Goal: Task Accomplishment & Management: Manage account settings

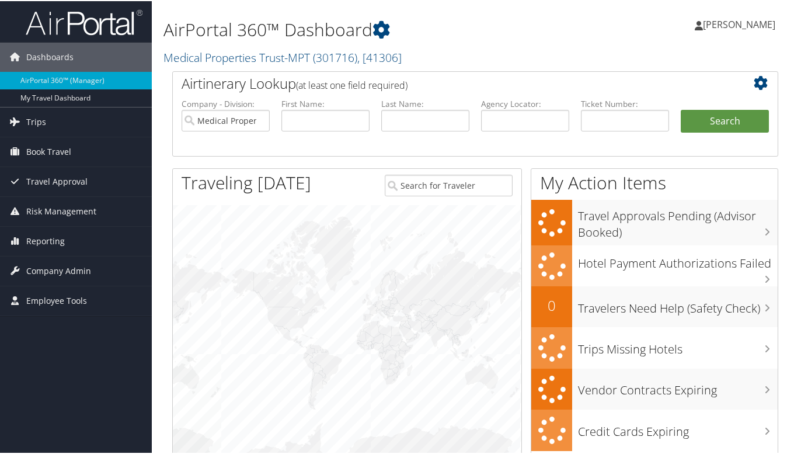
click at [74, 270] on span "Company Admin" at bounding box center [58, 269] width 65 height 29
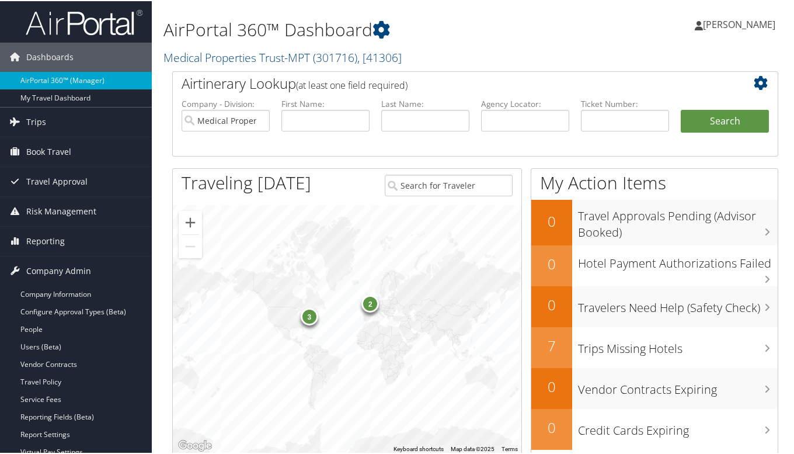
click at [35, 329] on link "People" at bounding box center [76, 328] width 152 height 18
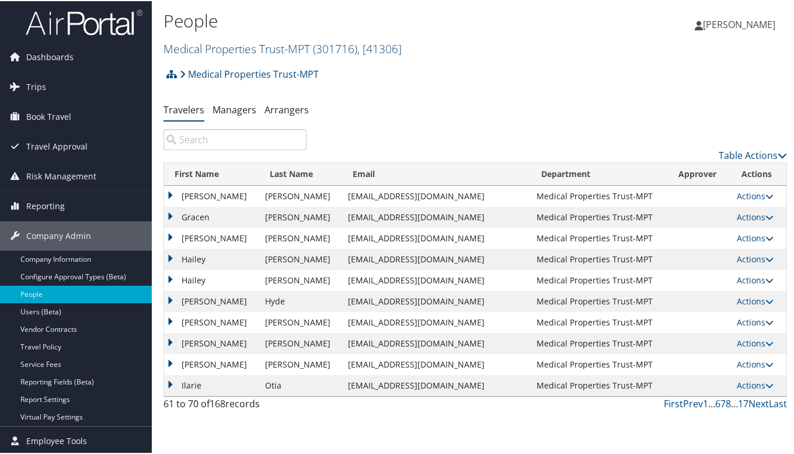
click at [703, 405] on link "1" at bounding box center [705, 402] width 5 height 13
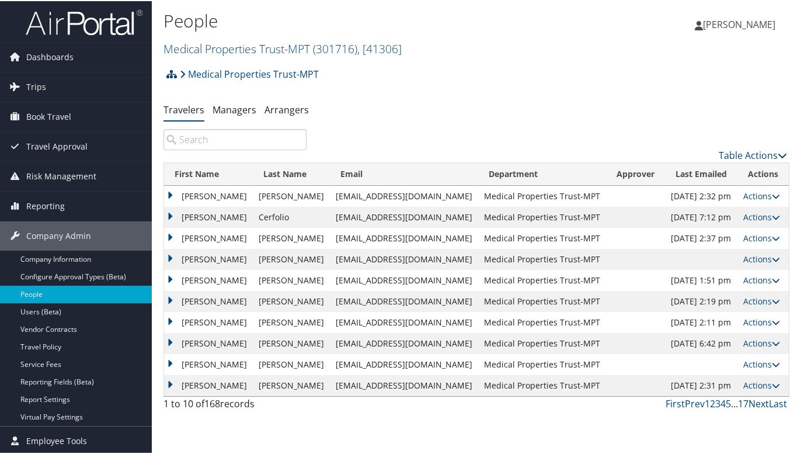
click at [756, 404] on link "Next" at bounding box center [759, 402] width 20 height 13
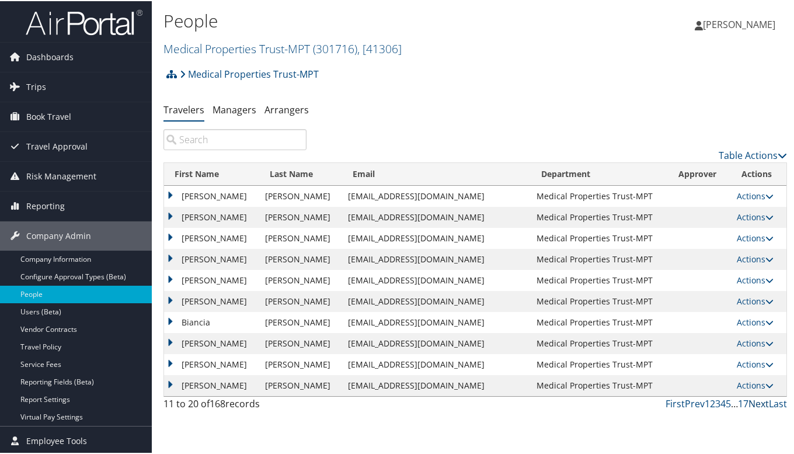
click at [755, 403] on link "Next" at bounding box center [759, 402] width 20 height 13
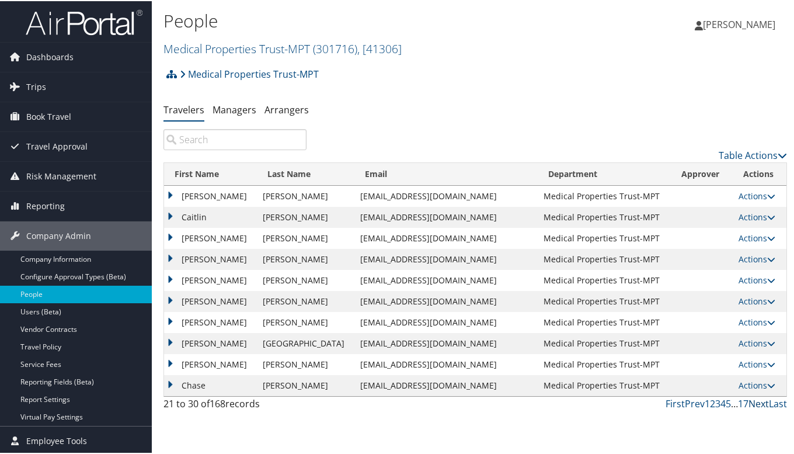
click at [755, 403] on link "Next" at bounding box center [759, 402] width 20 height 13
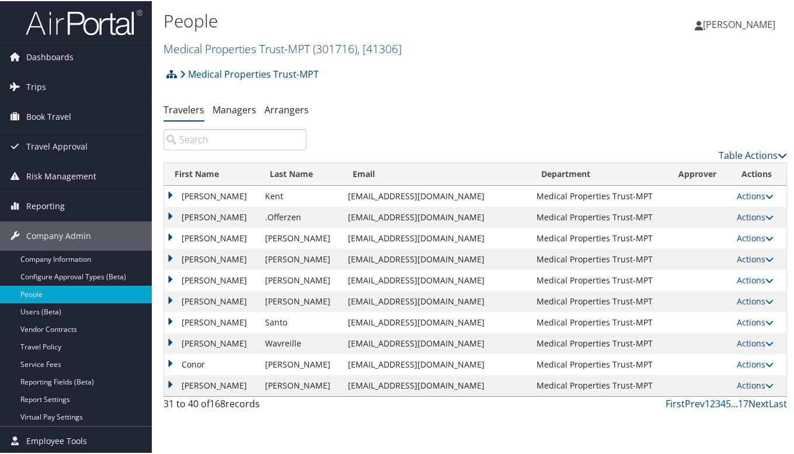
click at [755, 403] on link "Next" at bounding box center [759, 402] width 20 height 13
click at [171, 237] on td "[PERSON_NAME]" at bounding box center [211, 237] width 95 height 21
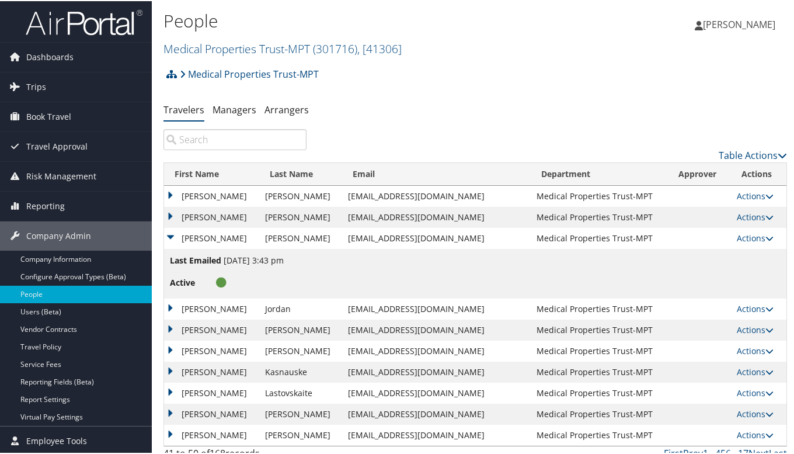
click at [766, 237] on icon at bounding box center [770, 237] width 8 height 8
click at [721, 279] on link "View Profile" at bounding box center [709, 275] width 107 height 20
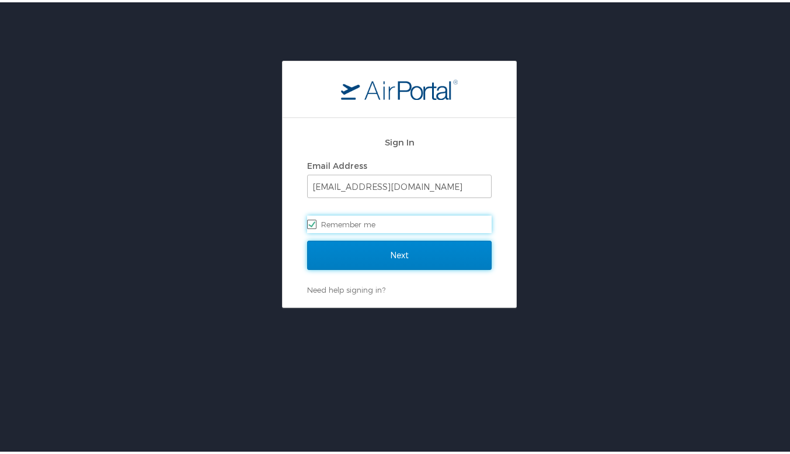
click at [376, 255] on input "Next" at bounding box center [399, 252] width 185 height 29
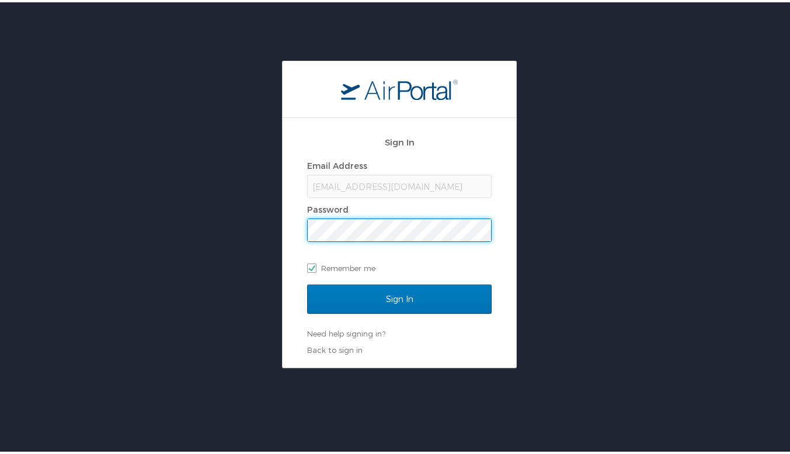
click at [307, 282] on input "Sign In" at bounding box center [399, 296] width 185 height 29
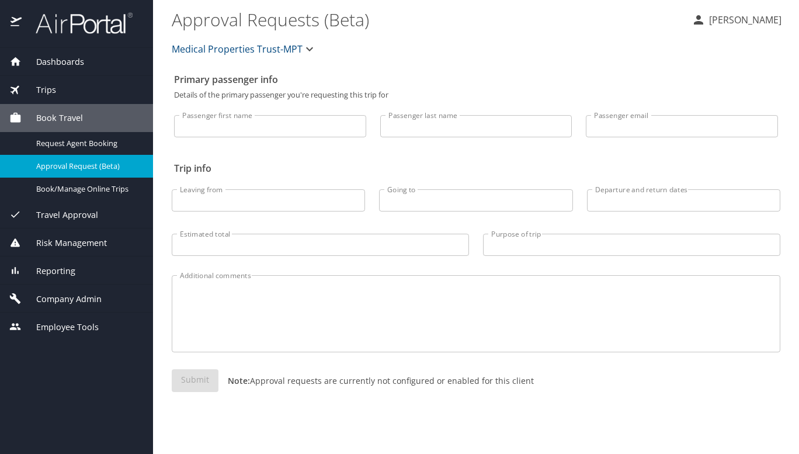
click at [59, 295] on span "Company Admin" at bounding box center [62, 299] width 80 height 13
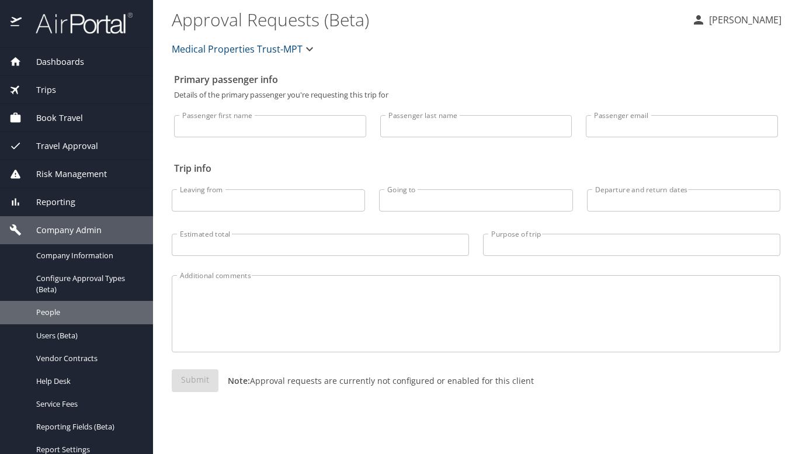
click at [61, 309] on span "People" at bounding box center [87, 312] width 103 height 11
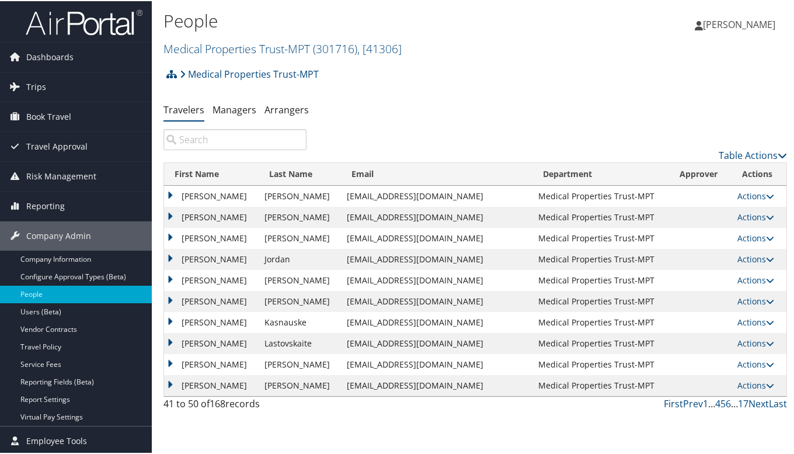
click at [171, 232] on td "[PERSON_NAME]" at bounding box center [211, 237] width 95 height 21
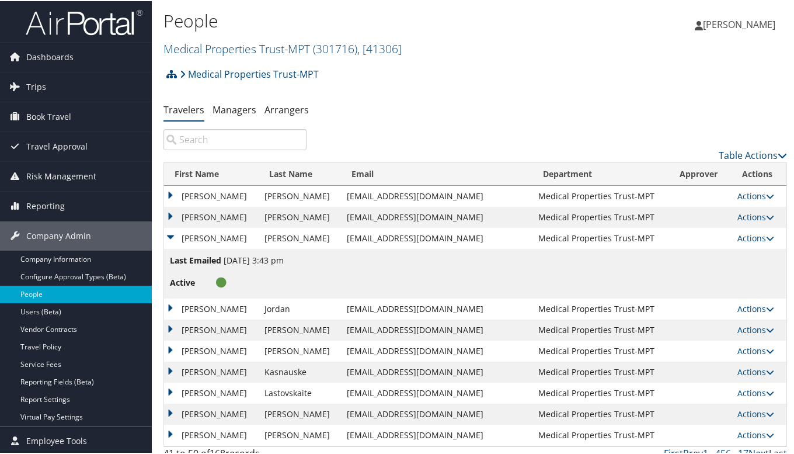
click at [759, 228] on td "Actions User Settings View Profile Update Department Reset User's Password" at bounding box center [759, 237] width 55 height 21
click at [757, 236] on link "Actions" at bounding box center [755, 236] width 37 height 11
click at [730, 273] on link "View Profile" at bounding box center [709, 275] width 107 height 20
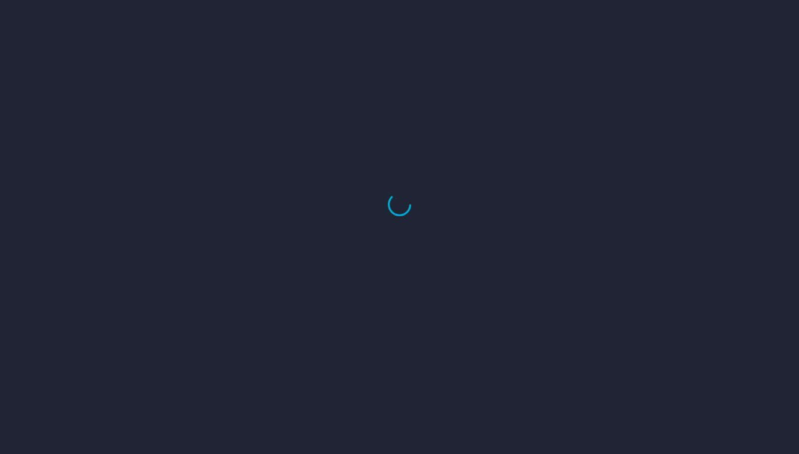
select select "US"
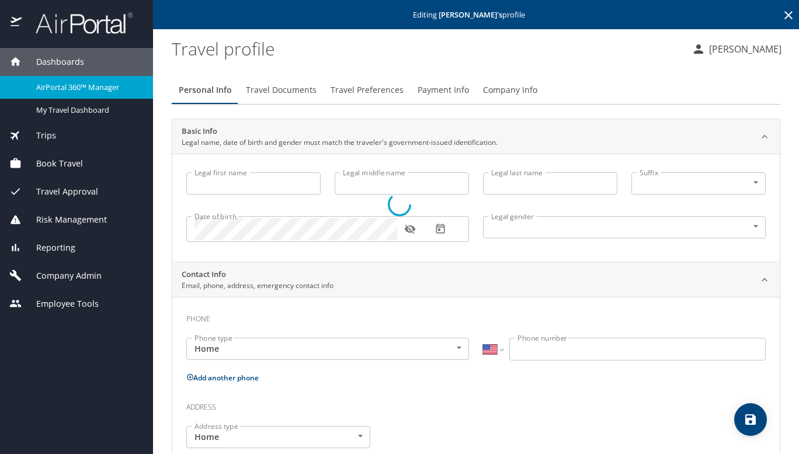
type input "[PERSON_NAME]"
type input "[DEMOGRAPHIC_DATA]"
type input "[PERSON_NAME]"
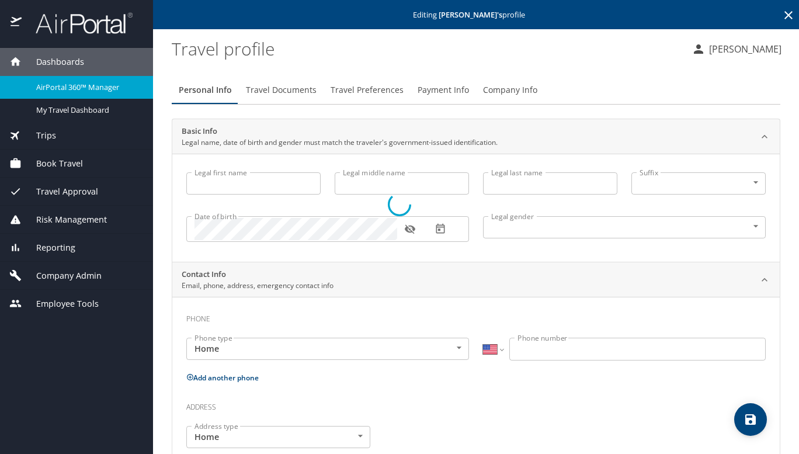
type input "Kinkade"
type input "[PHONE_NUMBER]"
select select "US"
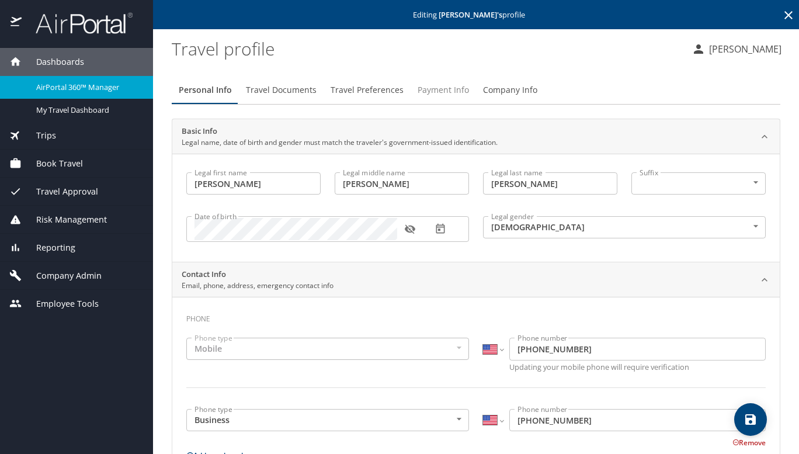
click at [434, 94] on span "Payment Info" at bounding box center [442, 90] width 51 height 15
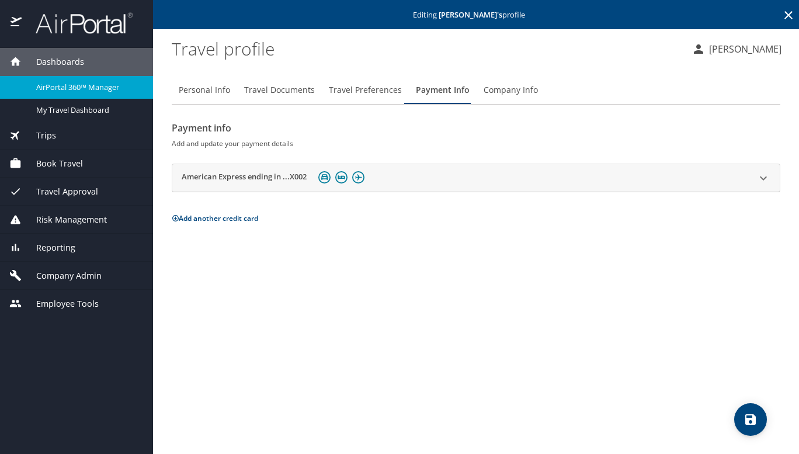
click at [716, 185] on div "American Express ending in ...X002" at bounding box center [466, 178] width 568 height 18
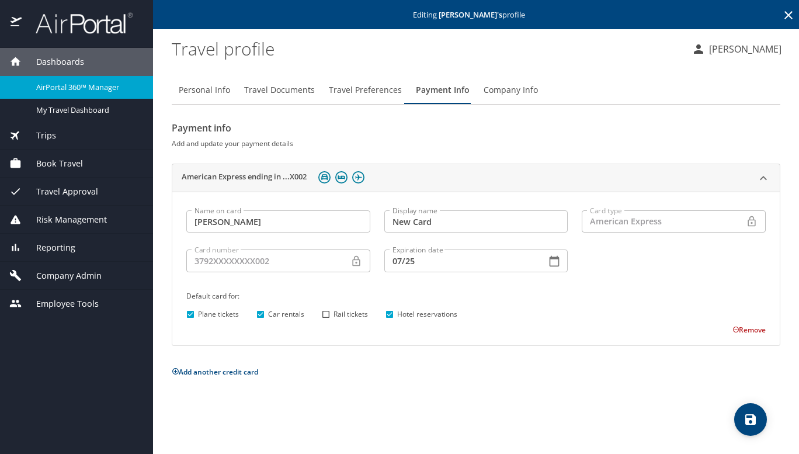
click at [748, 328] on button "Remove" at bounding box center [748, 330] width 33 height 10
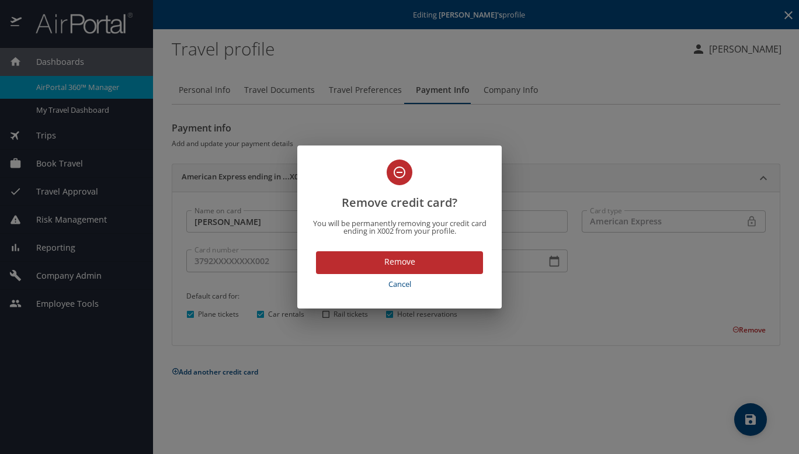
click at [390, 262] on span "Remove" at bounding box center [399, 262] width 148 height 15
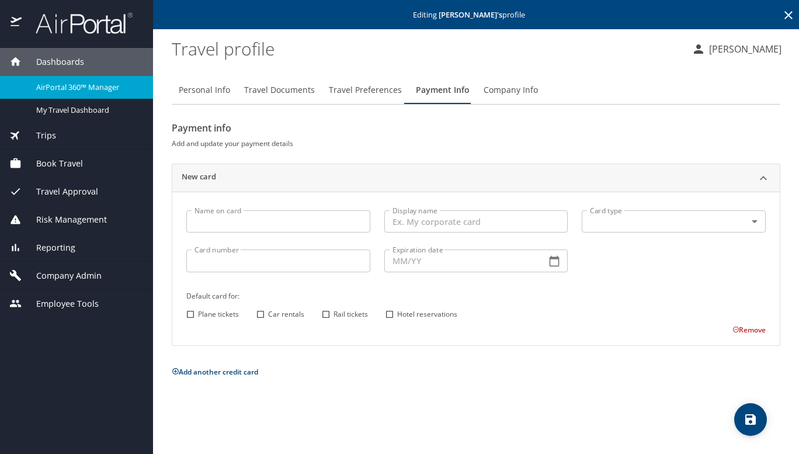
click at [284, 219] on input "Name on card" at bounding box center [278, 221] width 184 height 22
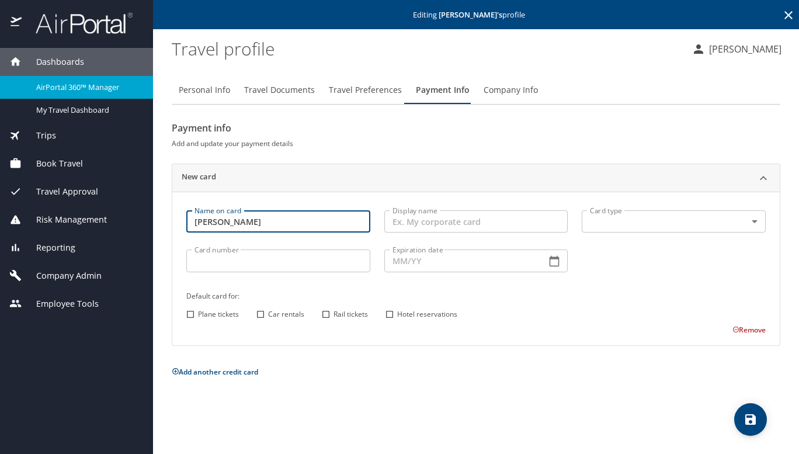
type input "[PERSON_NAME]"
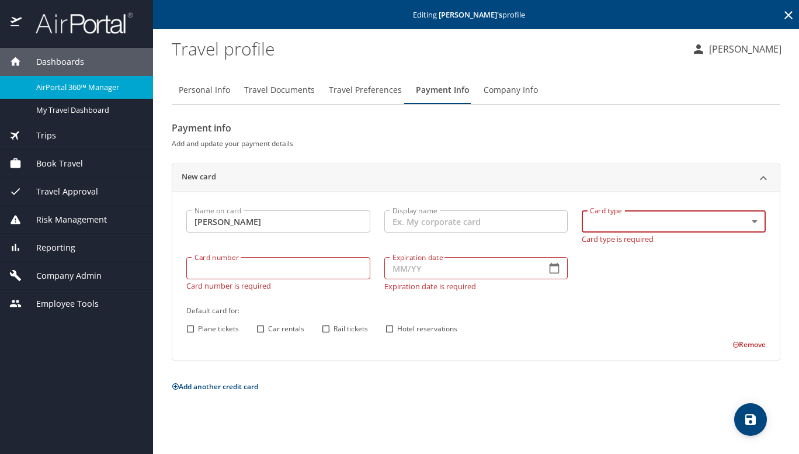
click at [615, 223] on body "Dashboards AirPortal 360™ Manager My Travel Dashboard Trips Airtinerary® Lookup…" at bounding box center [399, 227] width 799 height 454
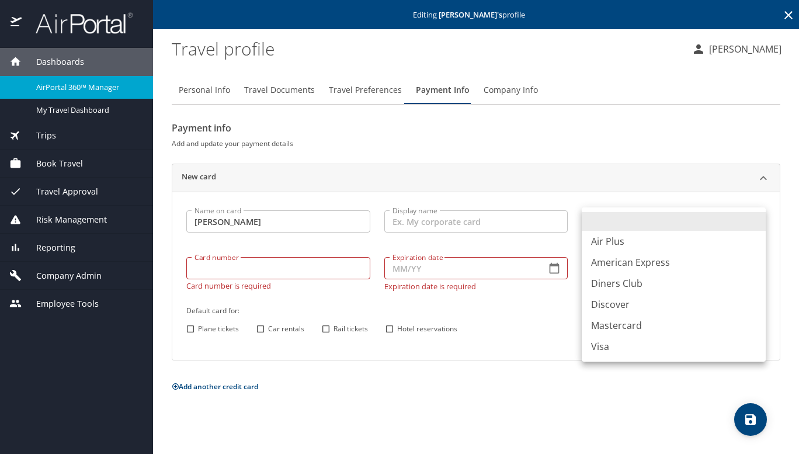
click at [614, 267] on li "American Express" at bounding box center [674, 262] width 184 height 21
type input "AX"
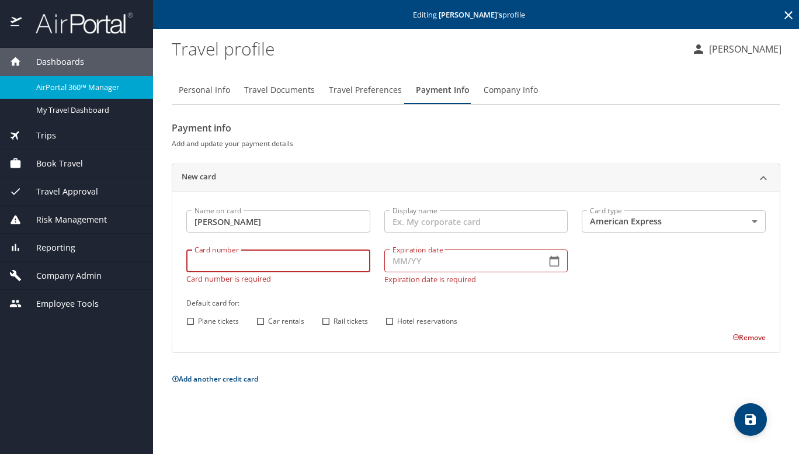
click at [256, 262] on input "Card number" at bounding box center [278, 260] width 184 height 22
type input "[CREDIT_CARD_NUMBER]"
click at [416, 258] on input "Expiration date" at bounding box center [460, 260] width 153 height 22
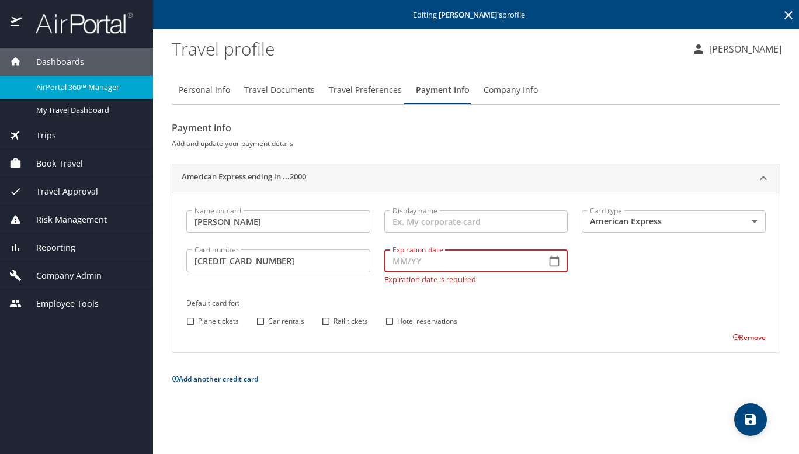
click at [559, 265] on icon "button" at bounding box center [554, 260] width 10 height 11
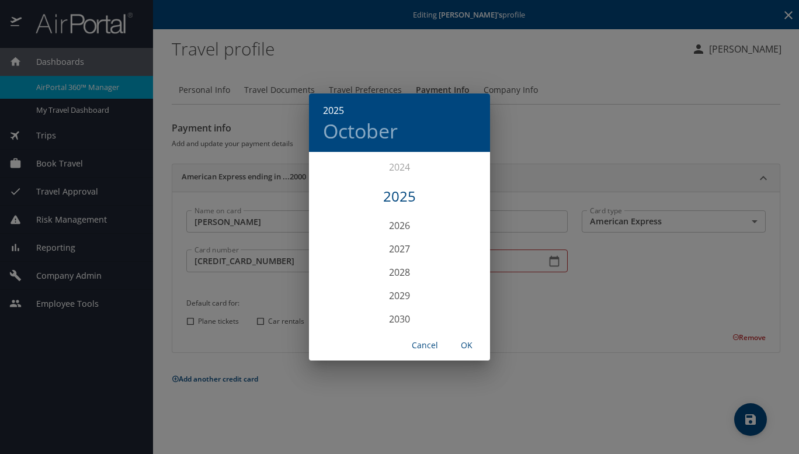
scroll to position [2931, 0]
click at [399, 278] on div "2029" at bounding box center [399, 281] width 181 height 23
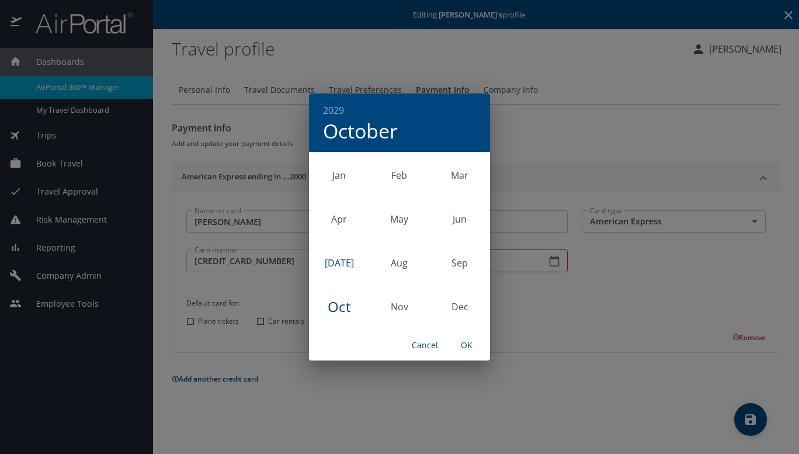
click at [331, 263] on div "[DATE]" at bounding box center [339, 263] width 60 height 44
click at [468, 346] on span "OK" at bounding box center [467, 345] width 28 height 15
type input "07/29"
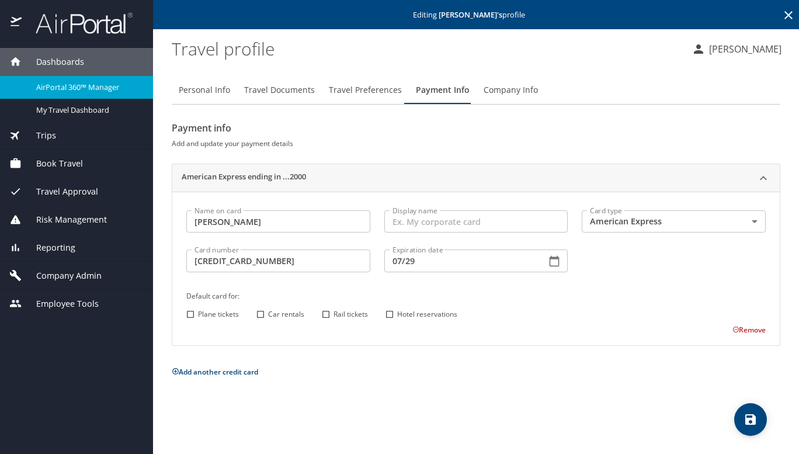
click at [199, 312] on span "Plane tickets" at bounding box center [218, 314] width 41 height 11
click at [198, 312] on input "Plane tickets" at bounding box center [190, 314] width 15 height 15
checkbox input "true"
click at [262, 311] on input "Car rentals" at bounding box center [260, 314] width 15 height 15
checkbox input "true"
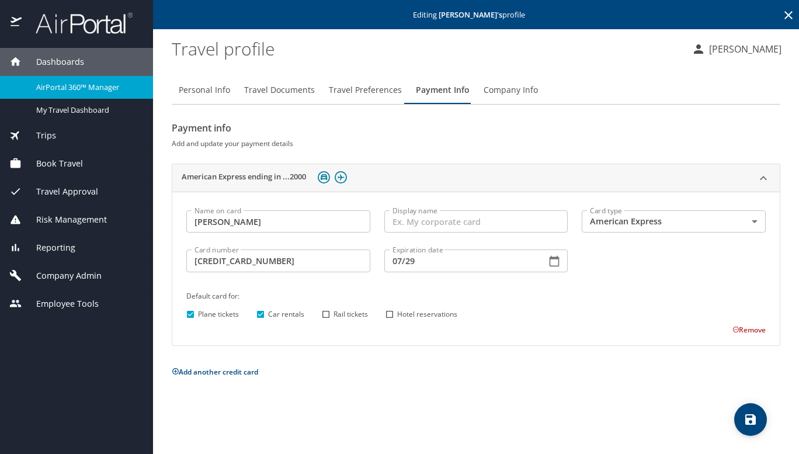
click at [356, 307] on label "Rail tickets" at bounding box center [343, 314] width 50 height 15
click at [333, 307] on input "Rail tickets" at bounding box center [325, 314] width 15 height 15
checkbox input "true"
click at [403, 314] on span "Hotel reservations" at bounding box center [427, 314] width 60 height 11
click at [397, 314] on input "Hotel reservations" at bounding box center [389, 314] width 15 height 15
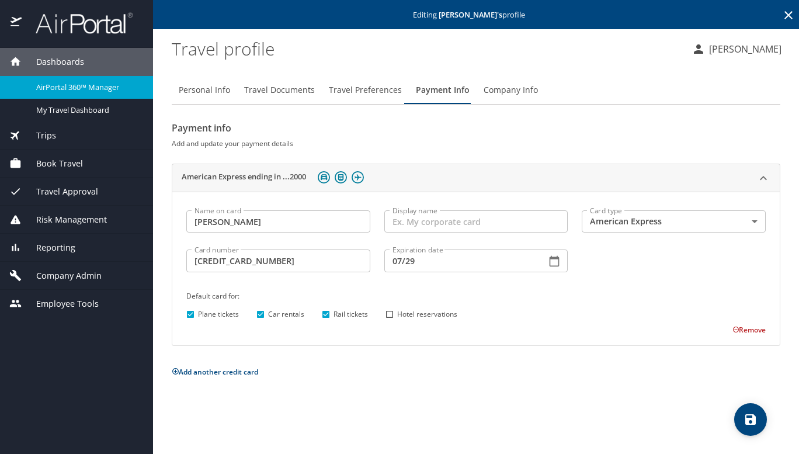
checkbox input "true"
click at [757, 415] on icon "save" at bounding box center [750, 419] width 14 height 14
